Goal: Task Accomplishment & Management: Use online tool/utility

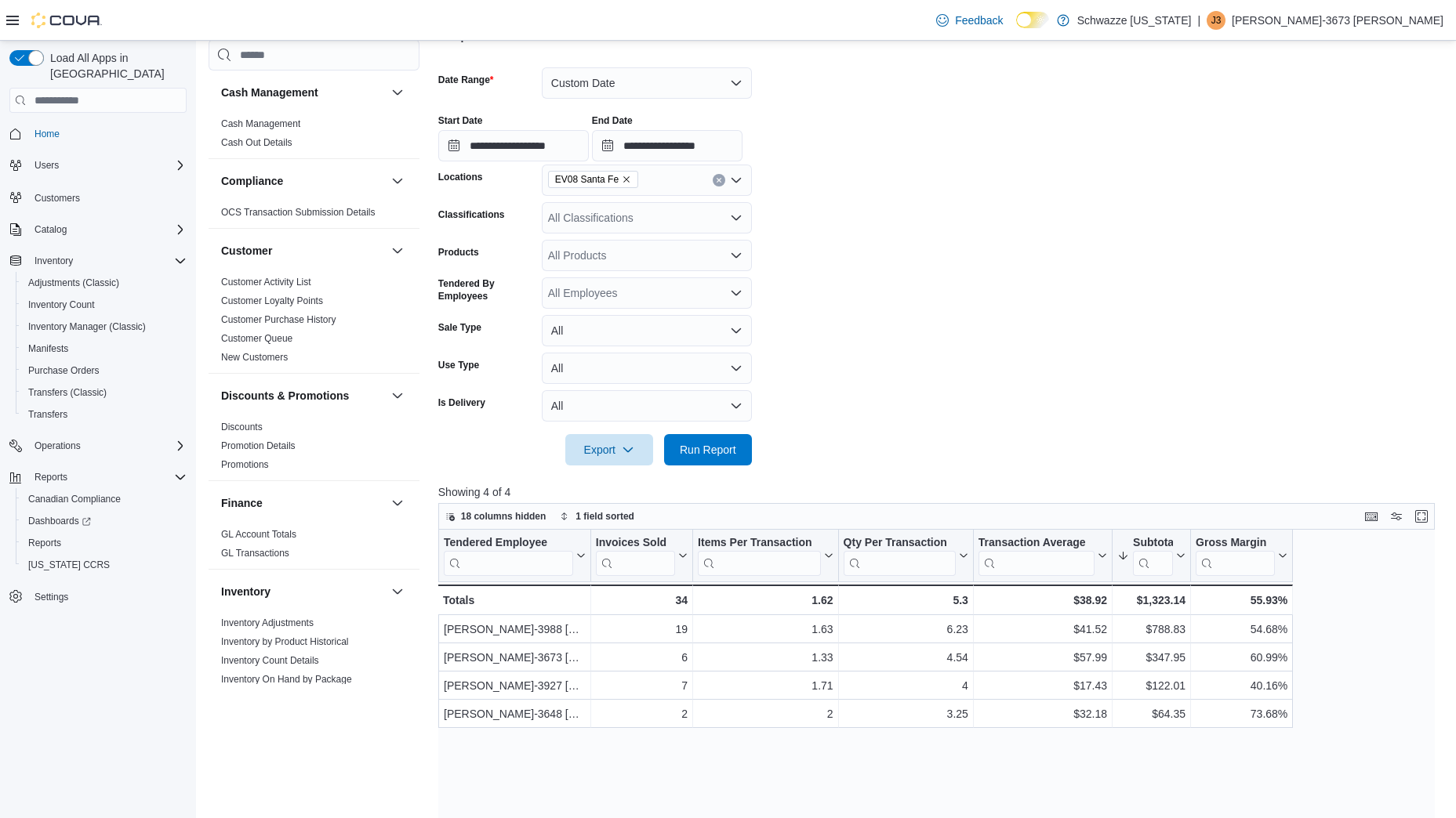
scroll to position [834, 0]
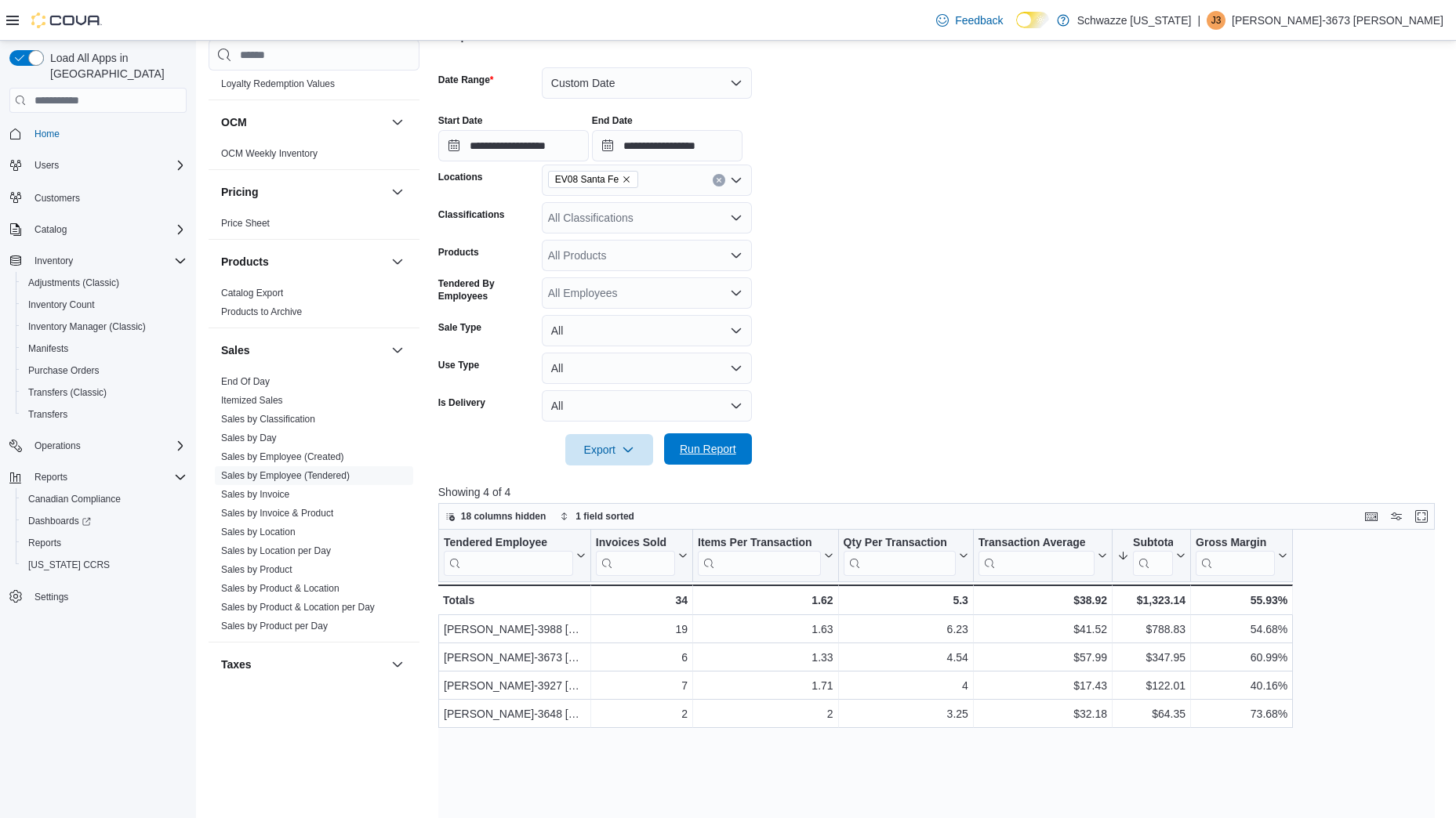
click at [695, 450] on span "Run Report" at bounding box center [708, 449] width 57 height 15
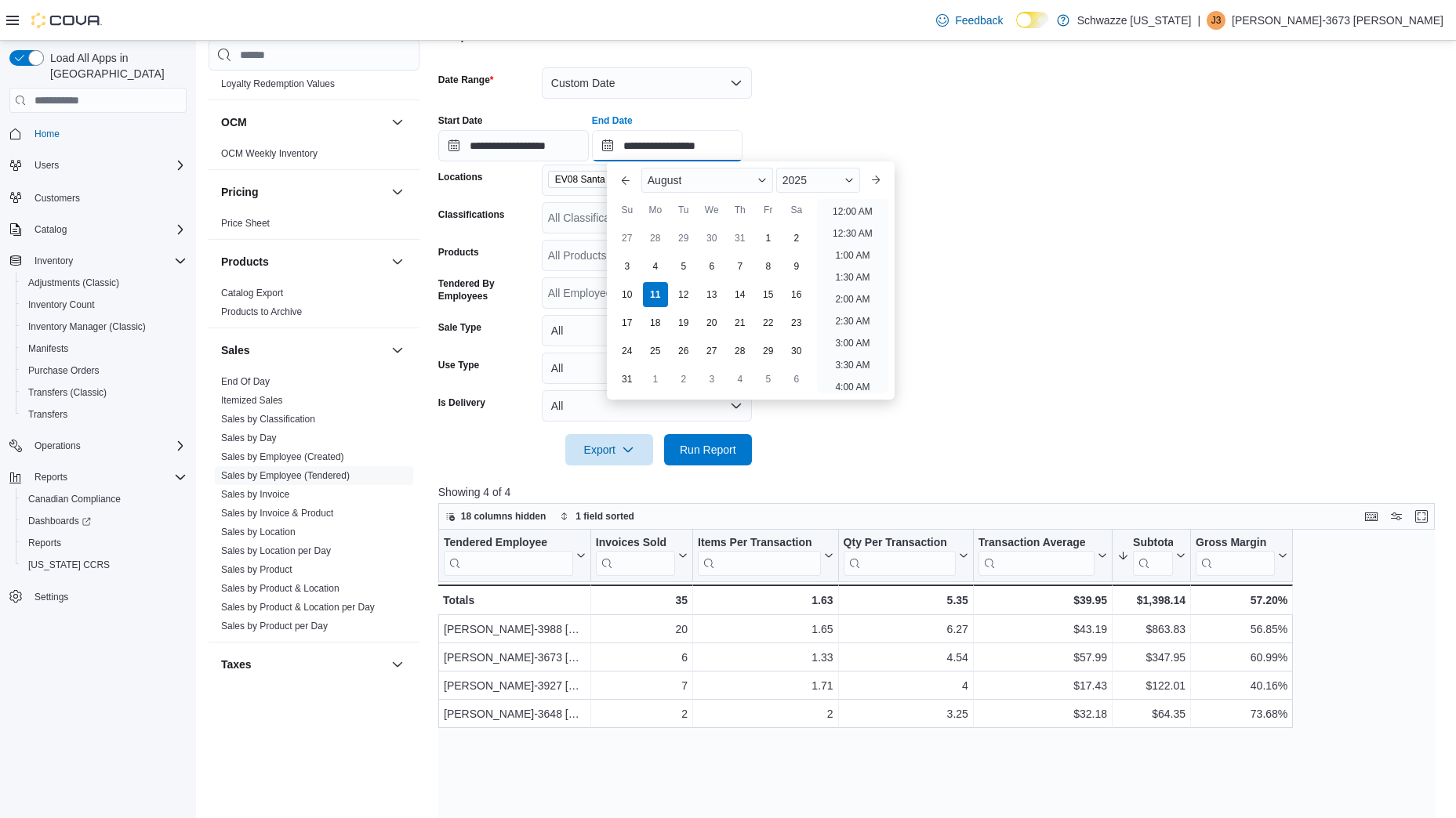
click at [706, 143] on input "**********" at bounding box center [668, 146] width 151 height 32
click at [846, 204] on li "5:00 PM" at bounding box center [853, 207] width 48 height 19
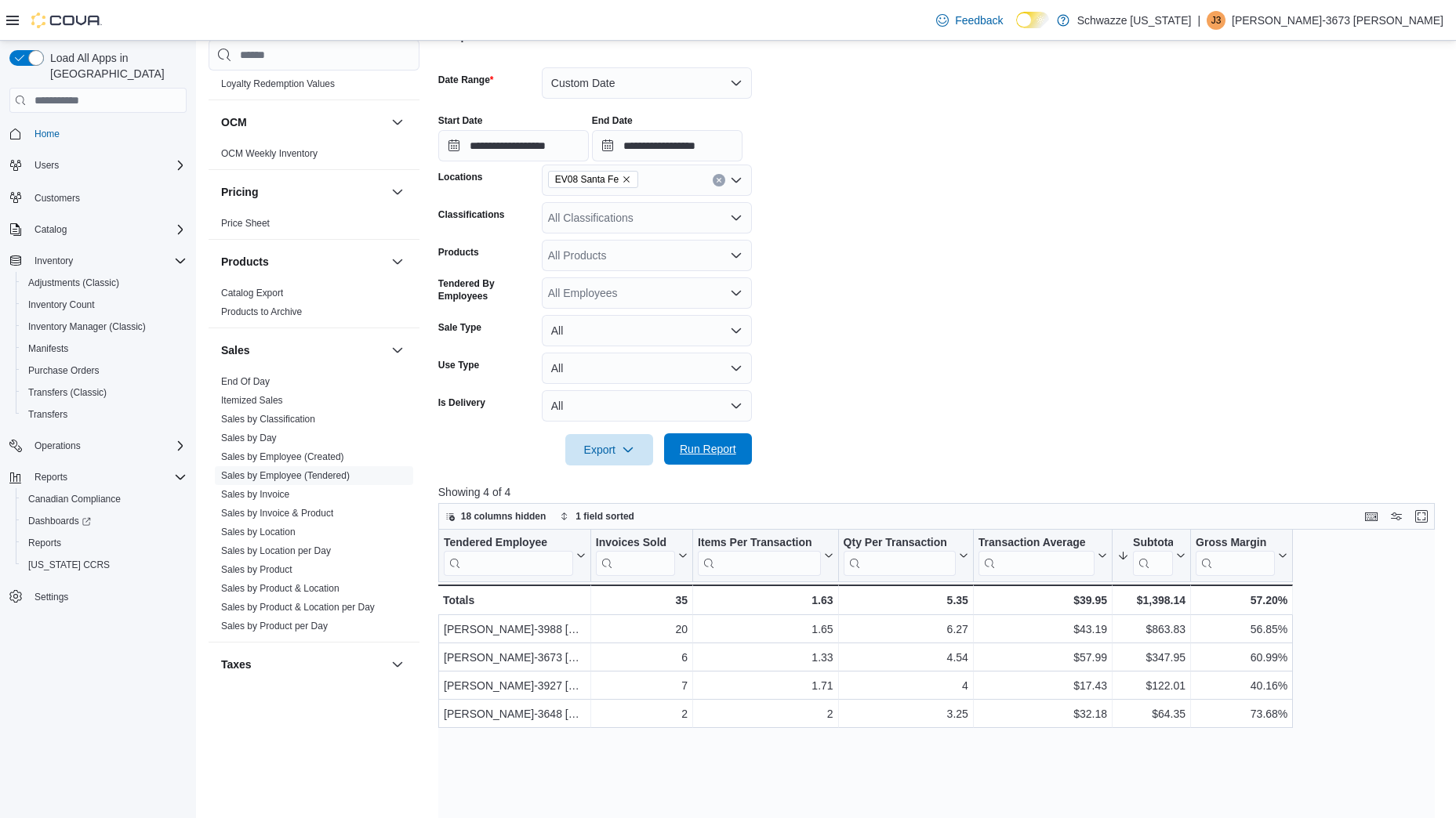
click at [686, 435] on span "Run Report" at bounding box center [708, 449] width 69 height 32
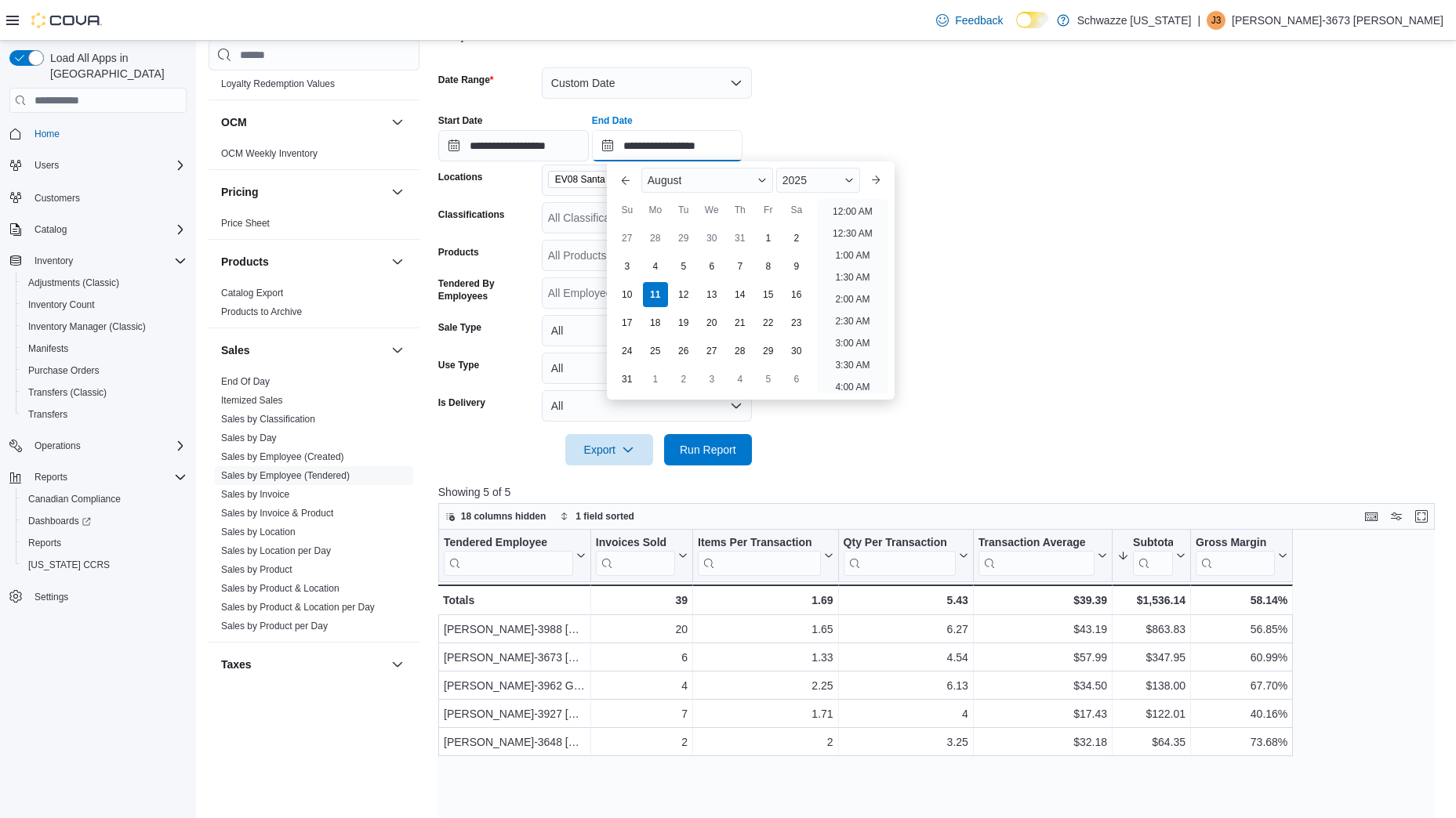
click at [736, 146] on input "**********" at bounding box center [668, 146] width 151 height 32
click at [839, 210] on li "6:00 PM" at bounding box center [853, 207] width 48 height 19
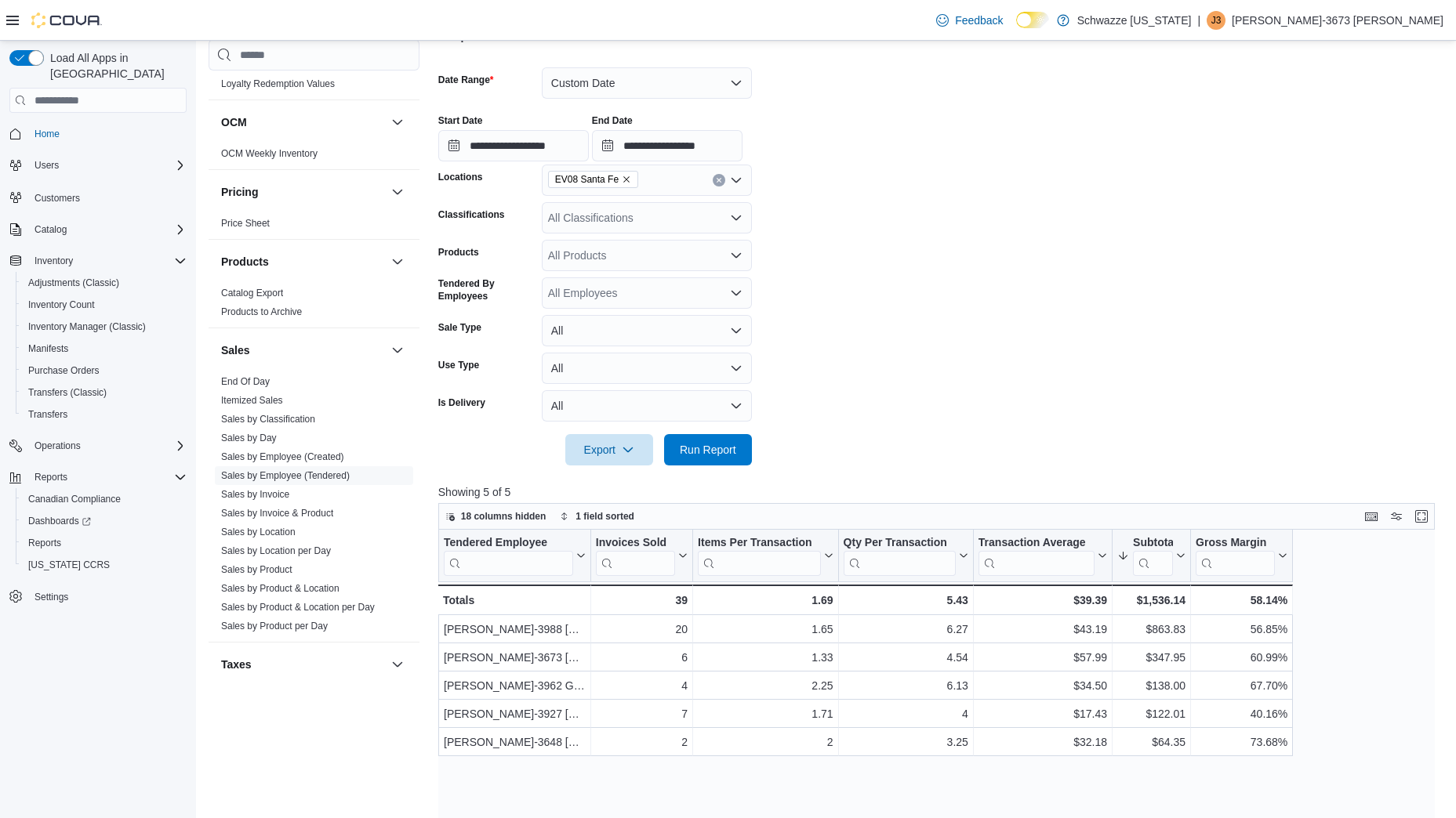
type input "**********"
click at [718, 432] on div at bounding box center [941, 427] width 1007 height 13
click at [723, 439] on span "Run Report" at bounding box center [708, 449] width 69 height 32
click at [701, 448] on span "Run Report" at bounding box center [708, 449] width 57 height 15
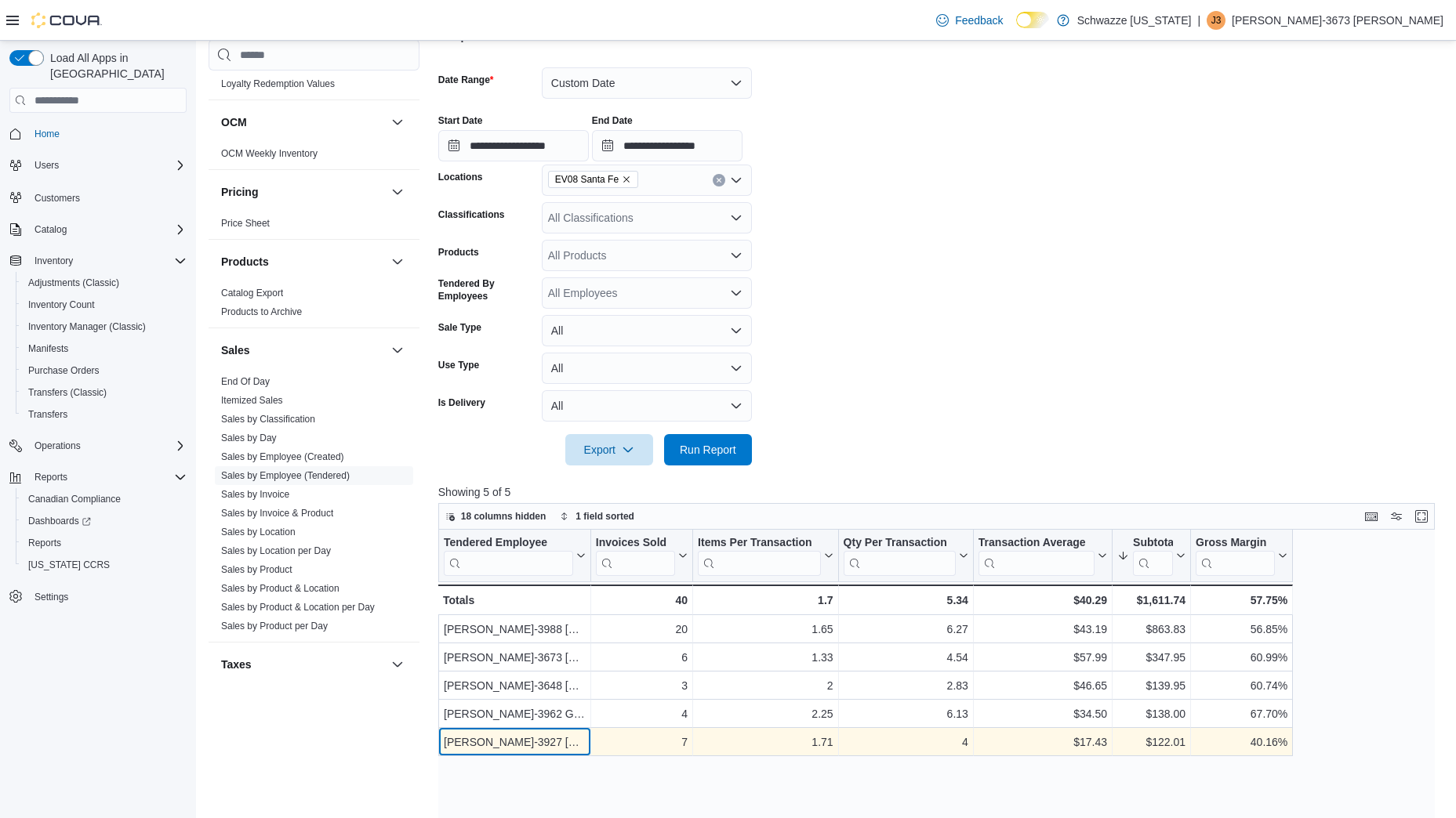
click at [488, 741] on div "[PERSON_NAME]-3927 [PERSON_NAME]" at bounding box center [515, 742] width 142 height 19
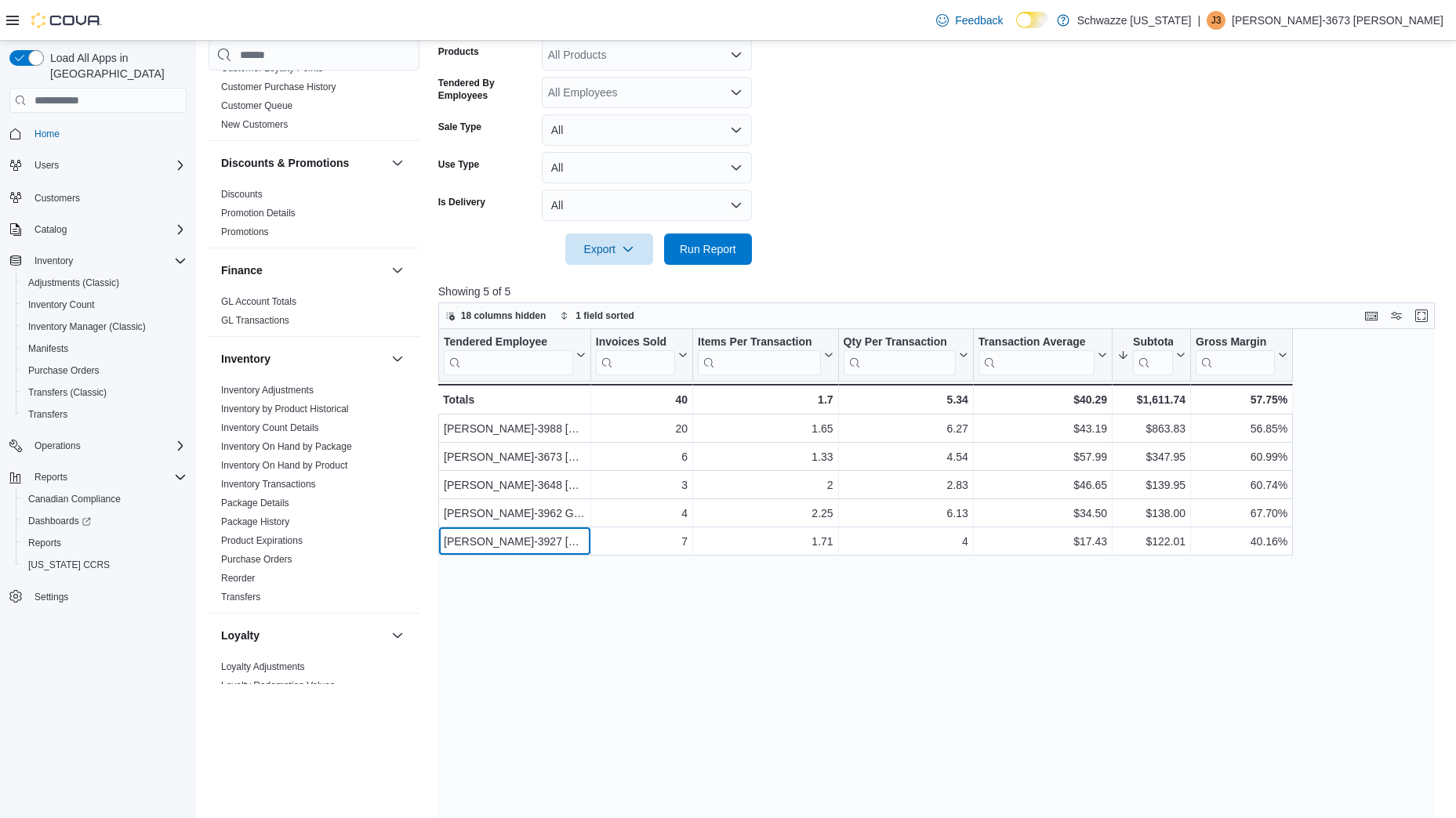
scroll to position [232, 0]
click at [241, 192] on link "Discounts" at bounding box center [242, 194] width 41 height 11
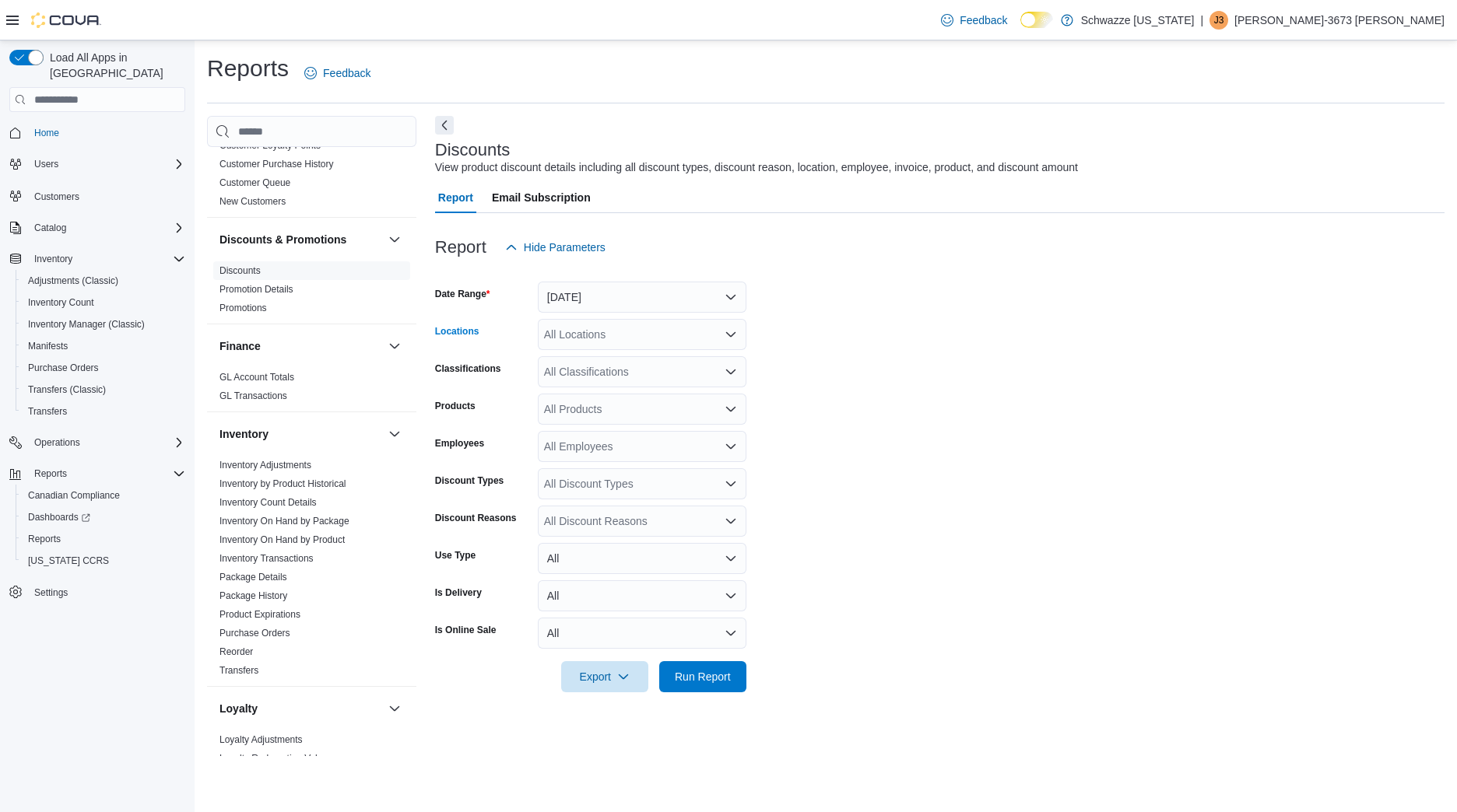
click at [680, 327] on div "All Locations" at bounding box center [641, 334] width 208 height 31
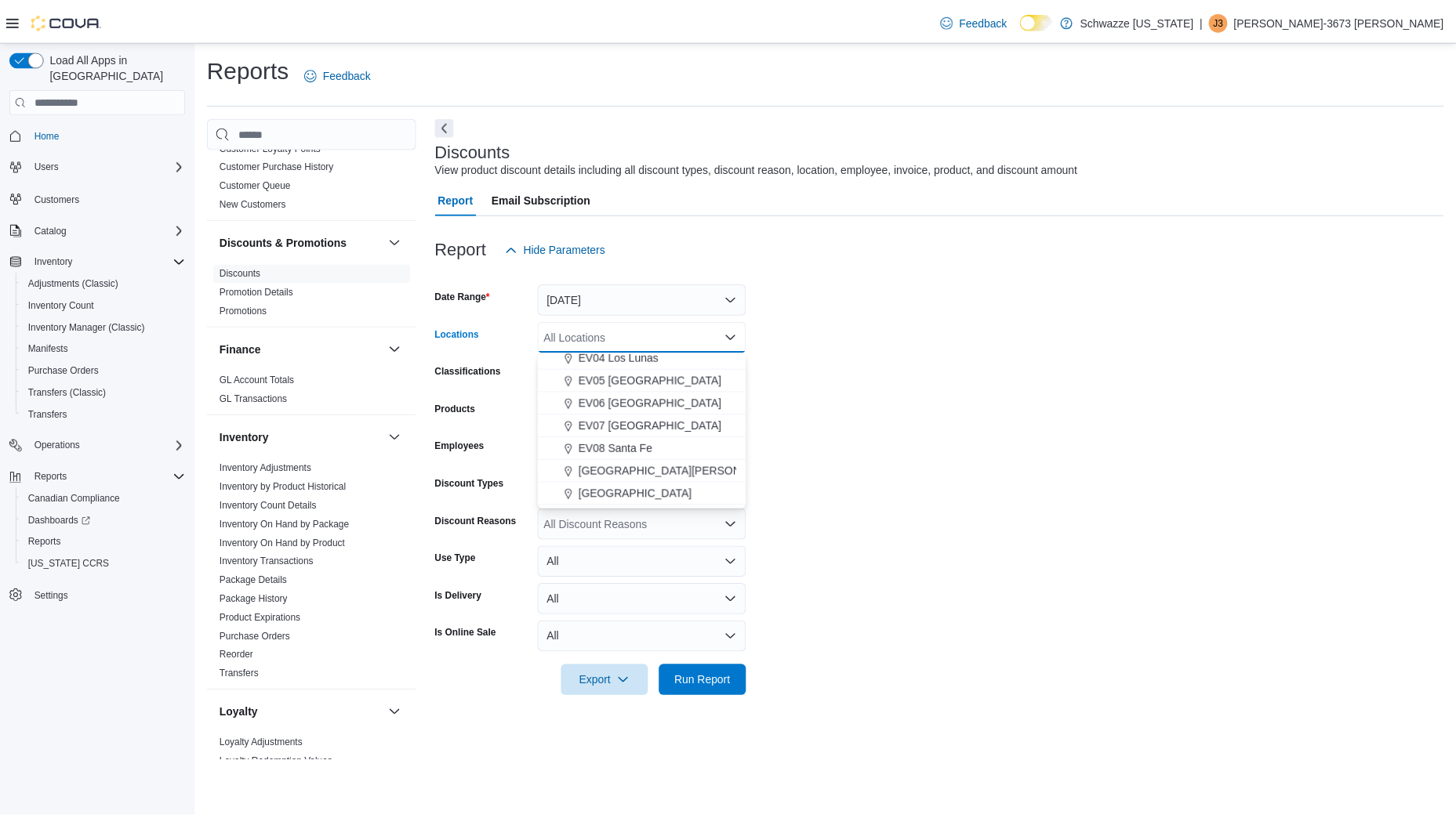
scroll to position [122, 0]
click at [653, 451] on span "EV08 Santa Fe" at bounding box center [620, 446] width 75 height 15
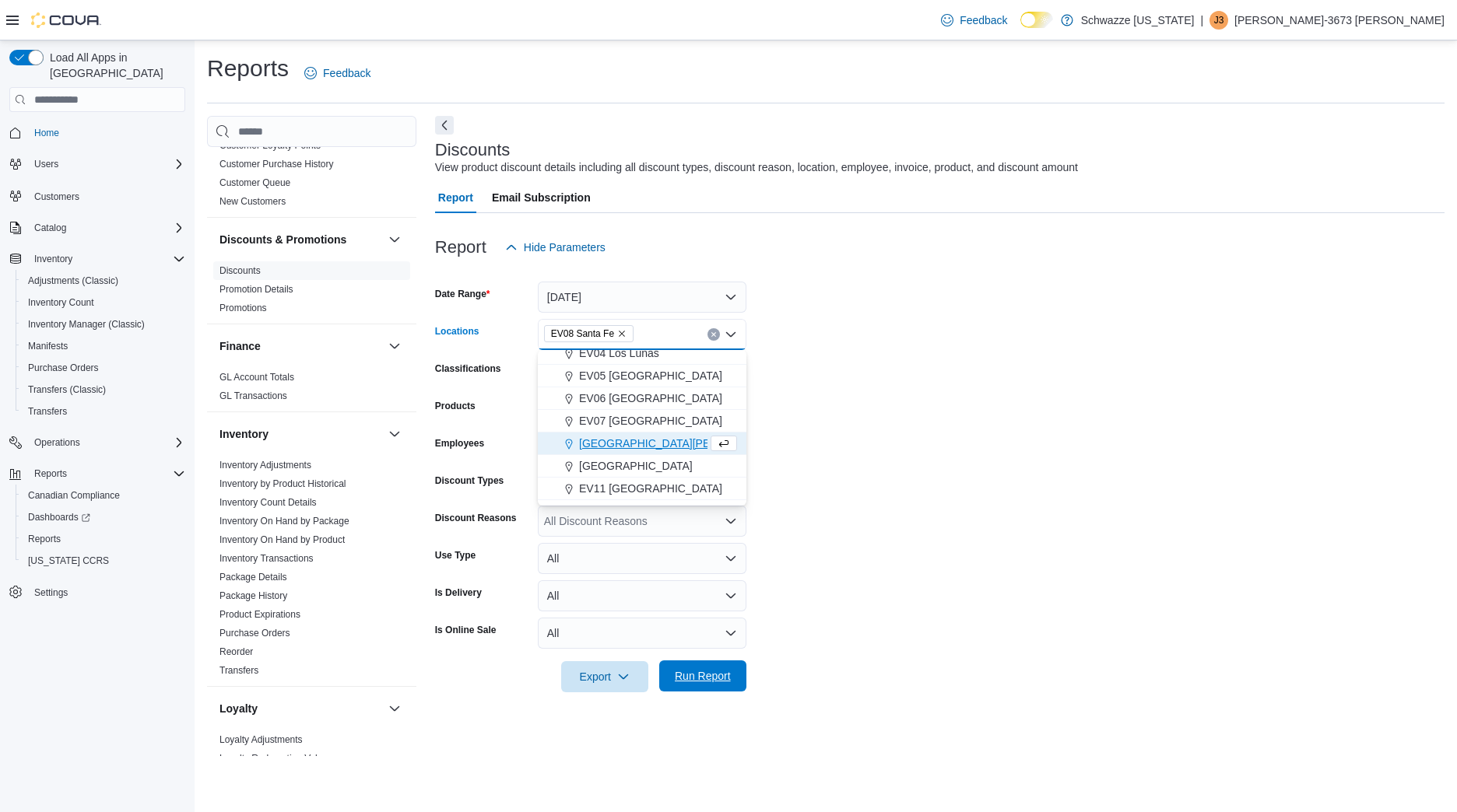
click at [727, 676] on span "Run Report" at bounding box center [703, 676] width 56 height 15
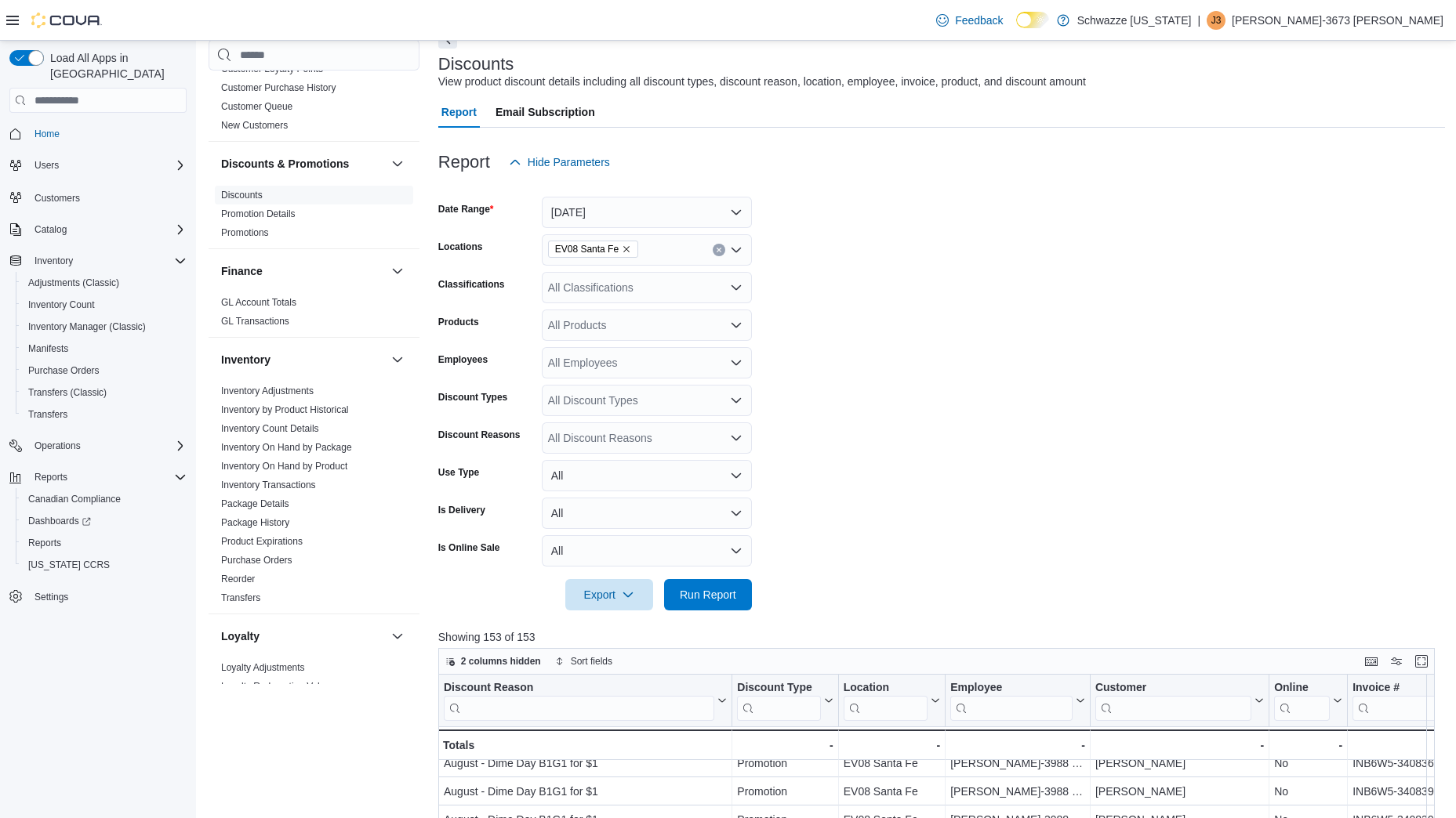
scroll to position [29, 0]
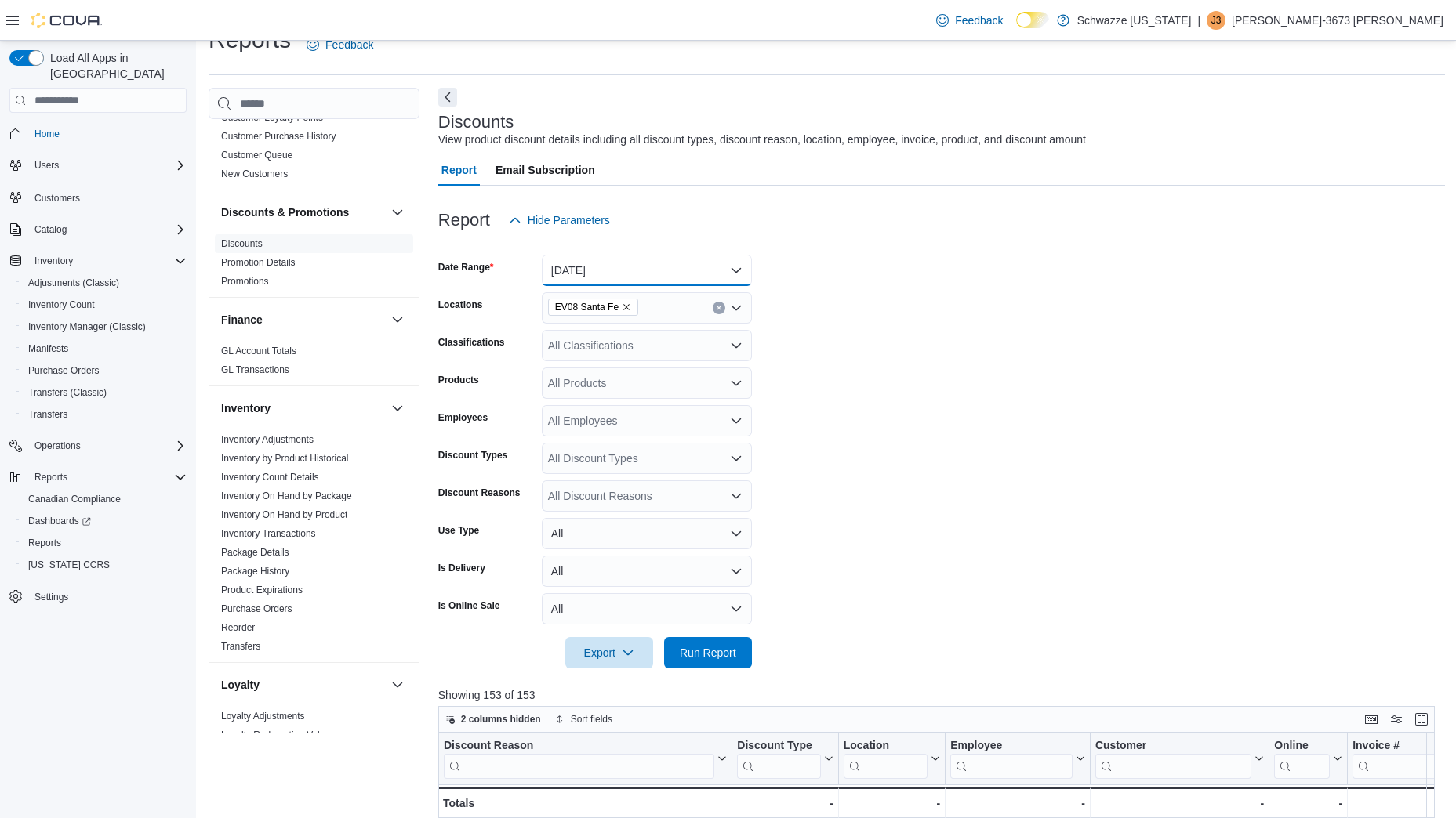
click at [607, 260] on button "[DATE]" at bounding box center [646, 270] width 210 height 32
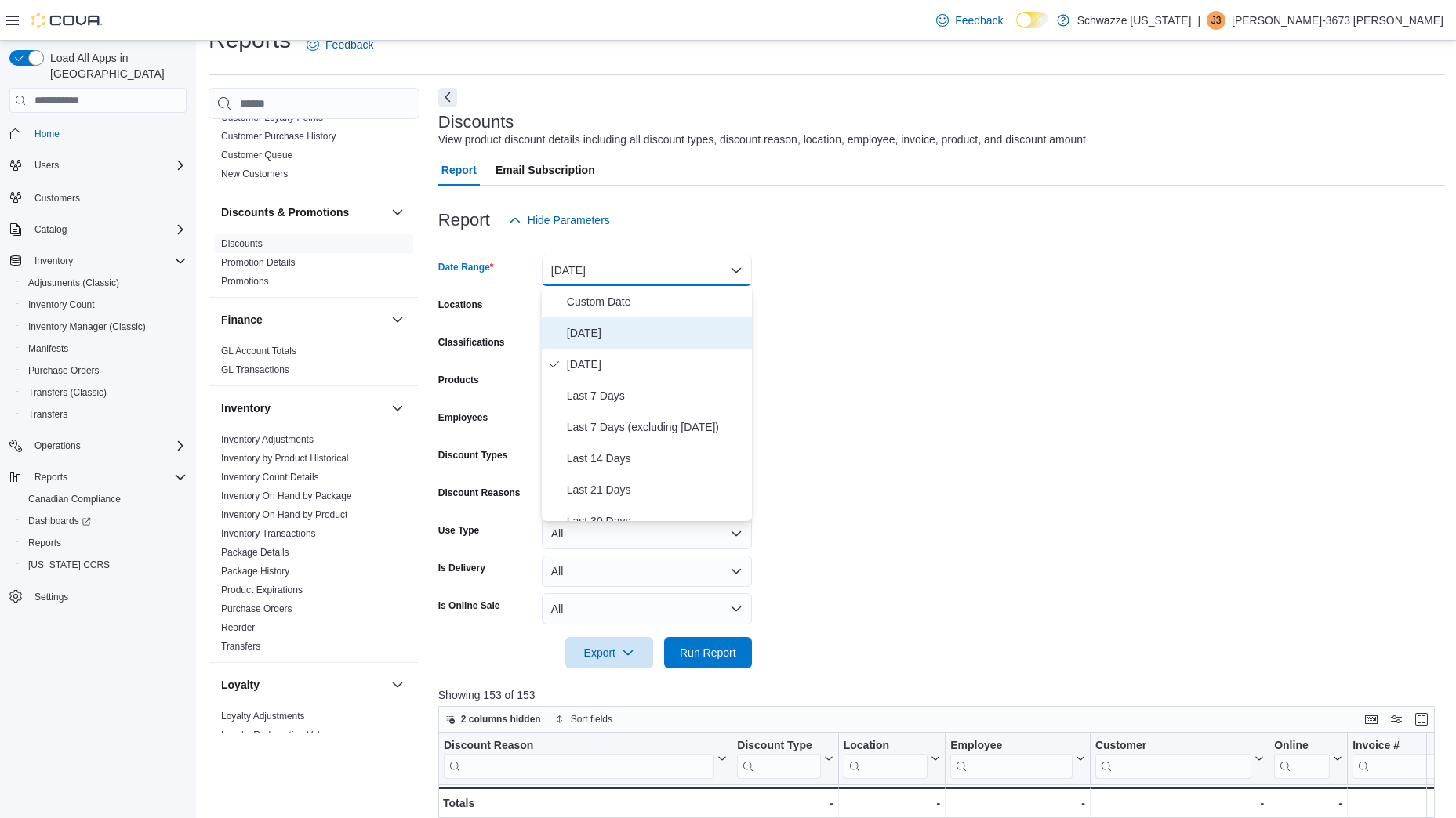
click at [595, 340] on span "[DATE]" at bounding box center [656, 333] width 179 height 19
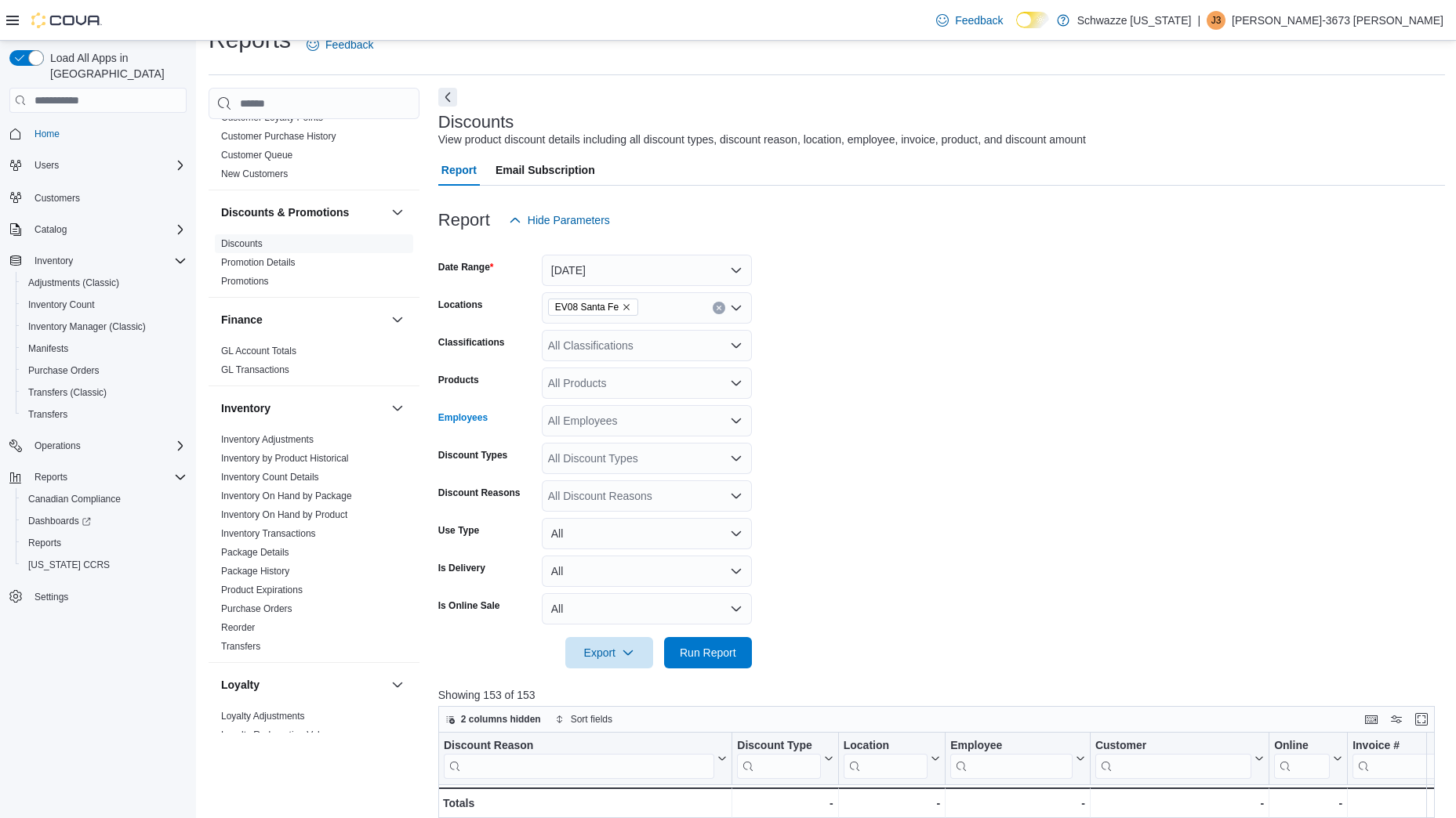
click at [604, 427] on div "All Employees" at bounding box center [646, 421] width 210 height 32
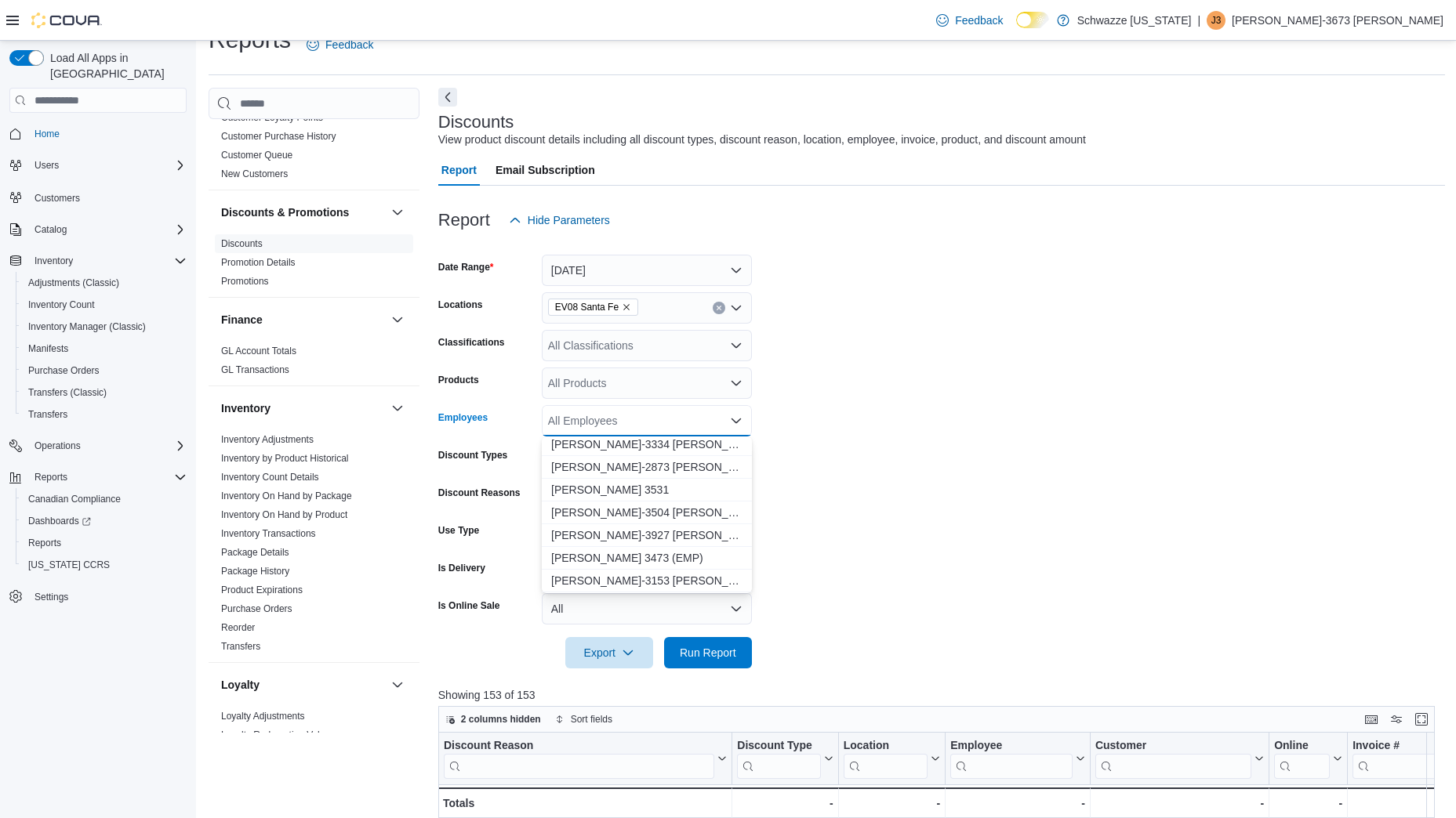
scroll to position [3276, 0]
click at [604, 529] on span "[PERSON_NAME]-3927 [PERSON_NAME]" at bounding box center [646, 534] width 191 height 15
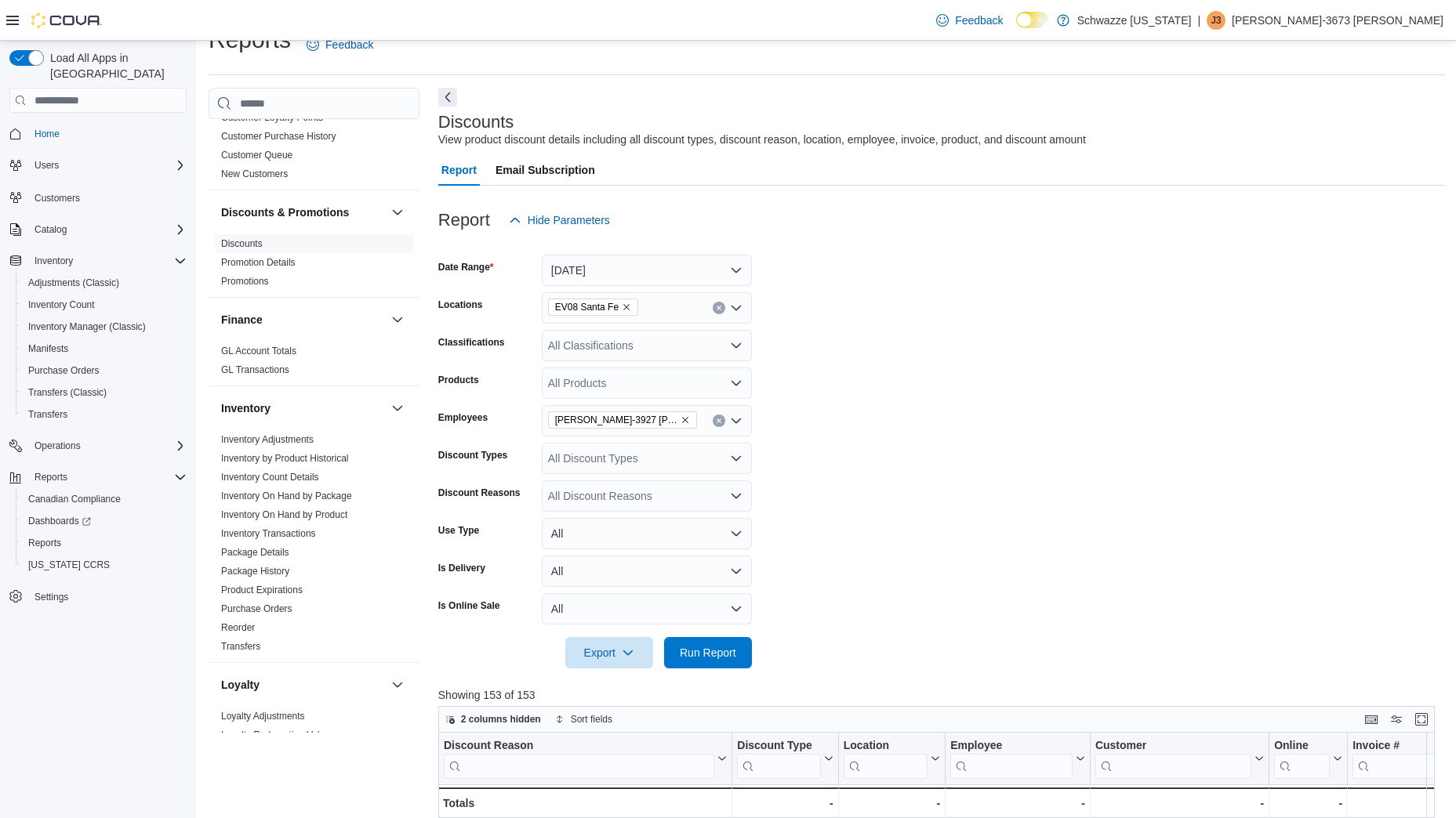
click at [833, 576] on form "Date Range [DATE] Locations EV08 Santa Fe Classifications All Classifications P…" at bounding box center [941, 451] width 1007 height 433
click at [721, 650] on span "Run Report" at bounding box center [708, 652] width 57 height 15
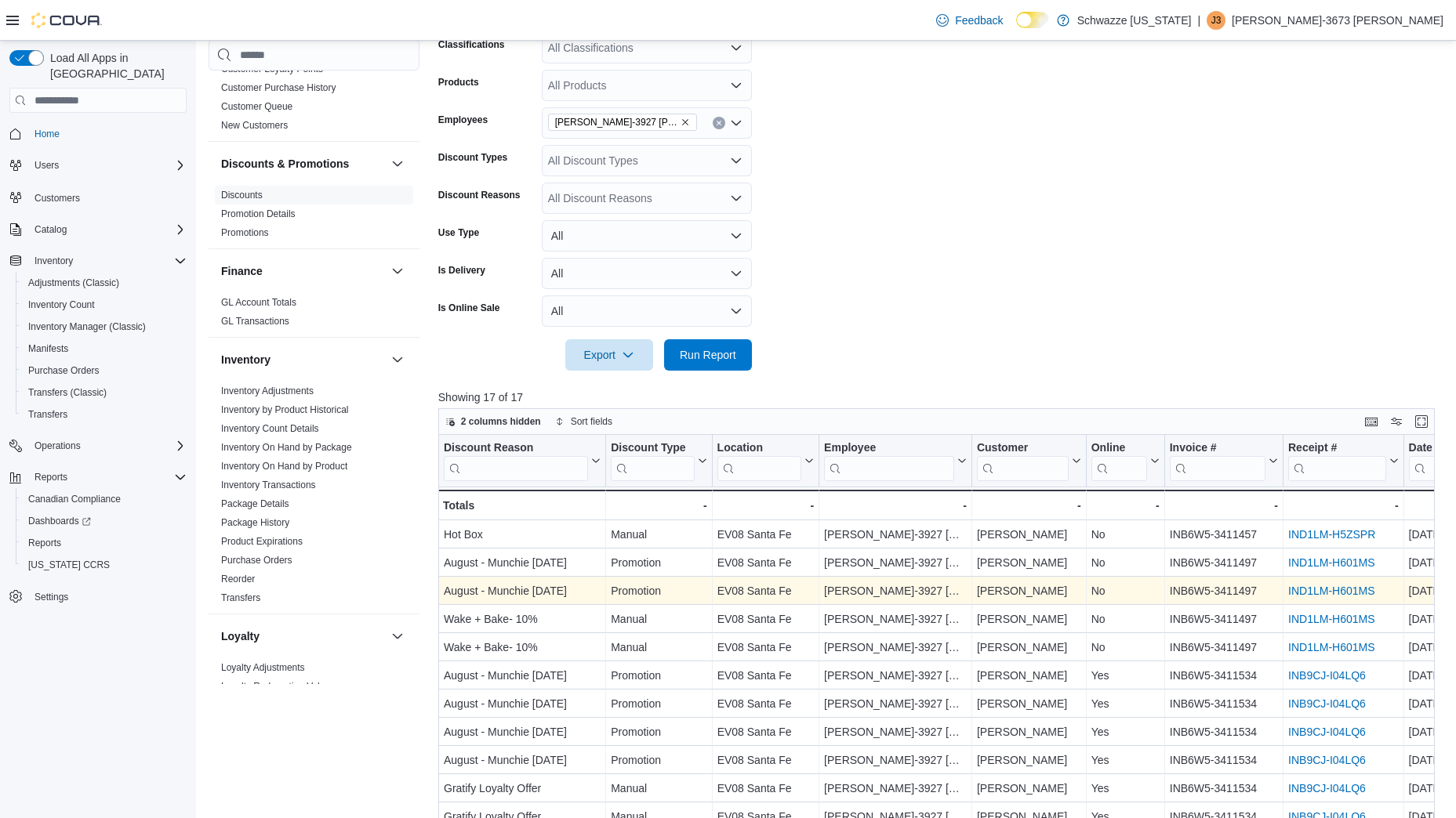
scroll to position [29, 0]
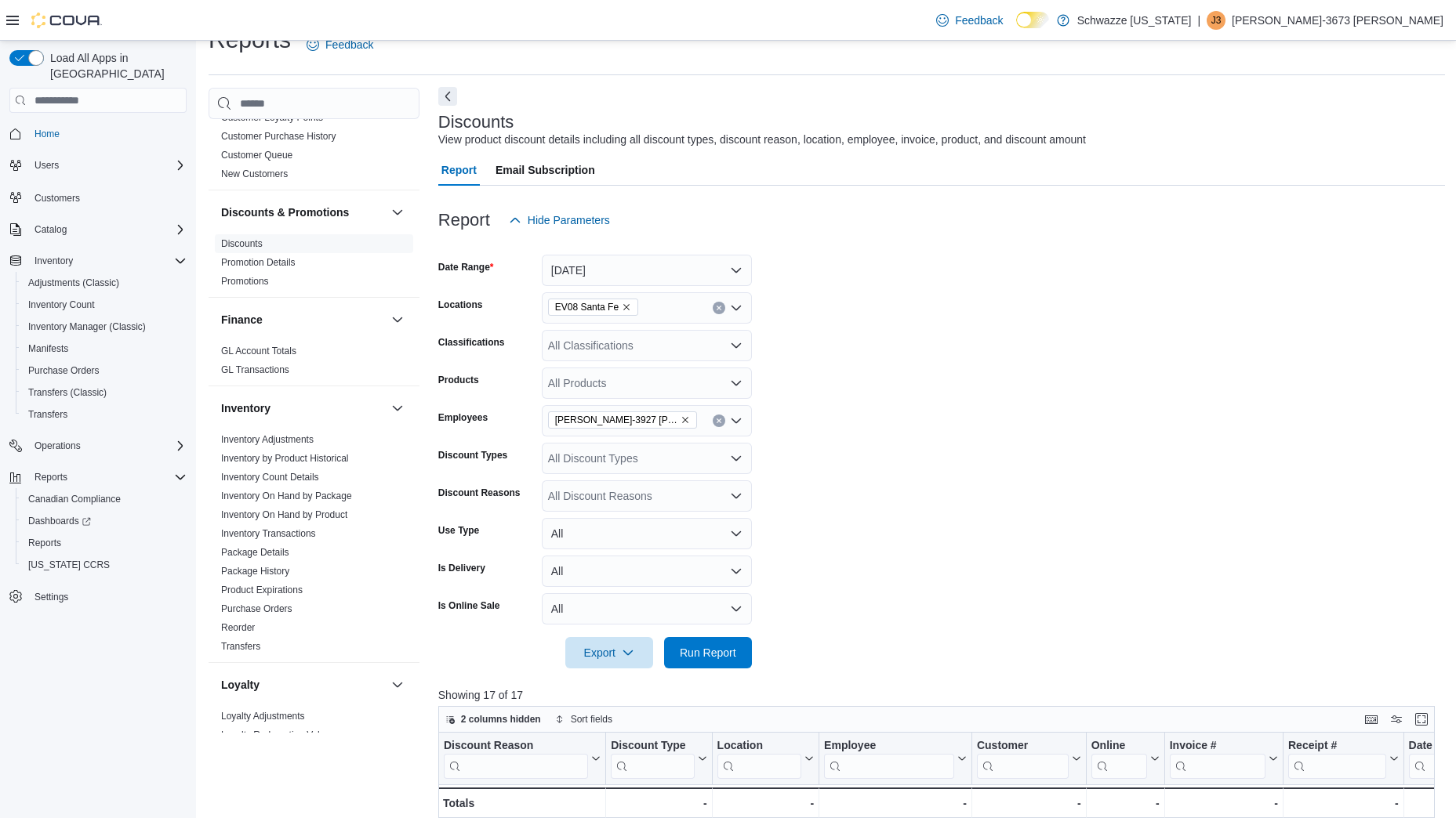
click at [446, 103] on button "Next" at bounding box center [447, 97] width 19 height 19
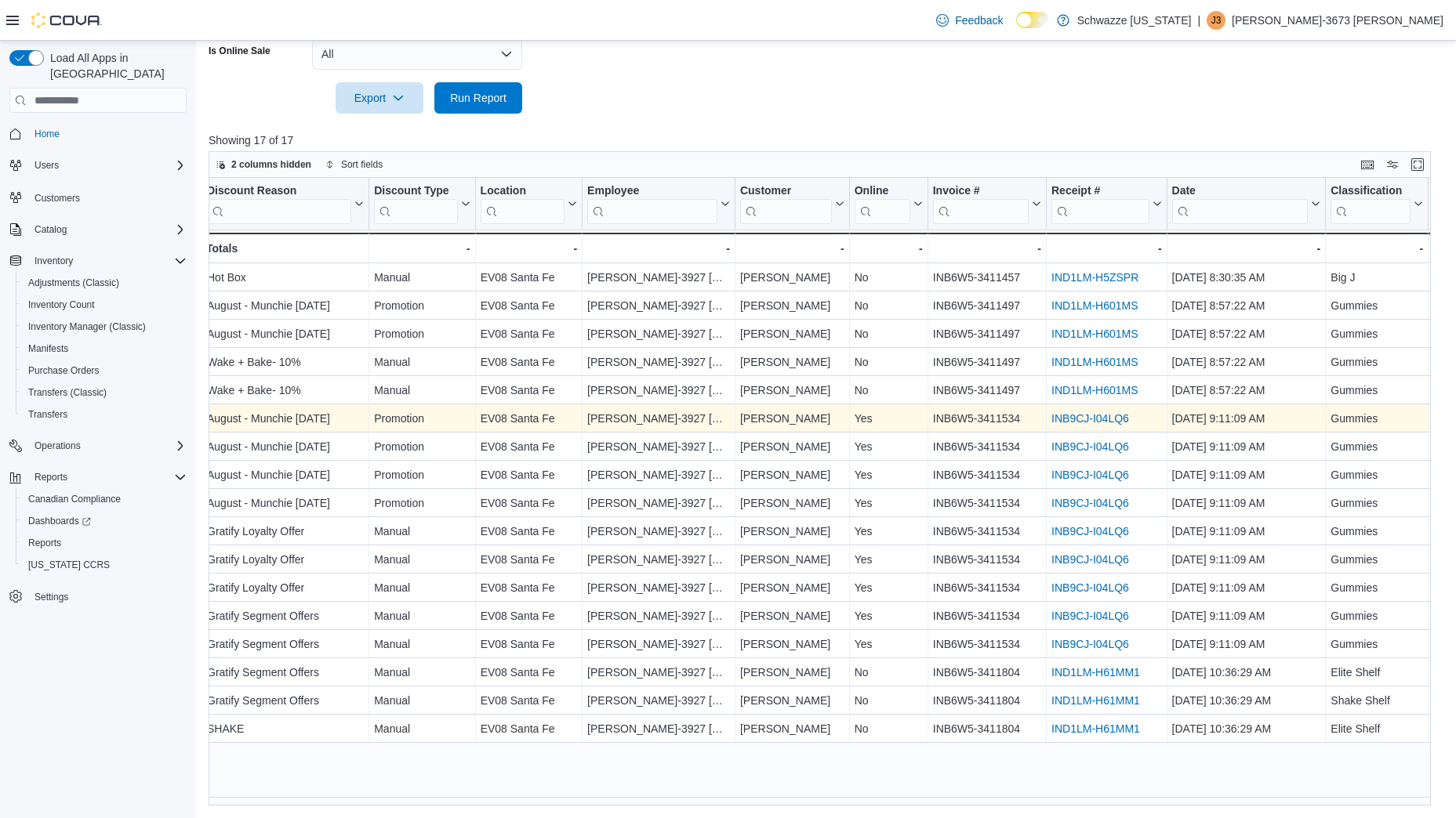
scroll to position [0, 8]
click at [1105, 415] on link "INB9CJ-I04LQ6" at bounding box center [1089, 418] width 78 height 13
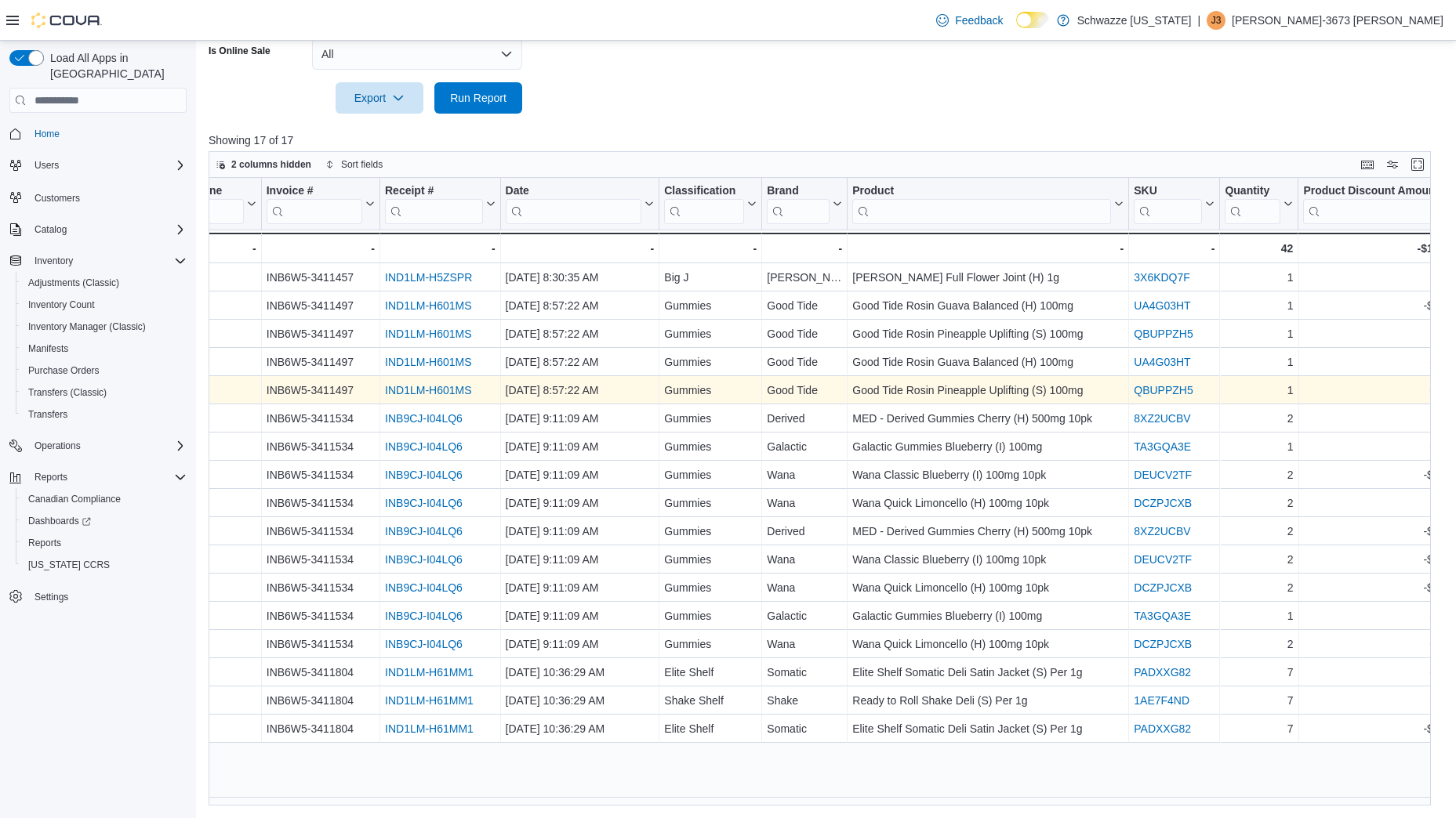
scroll to position [0, 861]
